Goal: Information Seeking & Learning: Learn about a topic

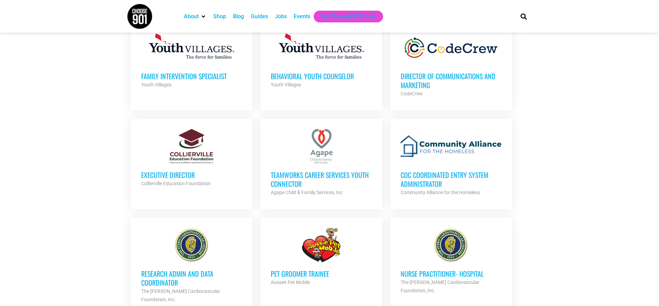
scroll to position [489, 0]
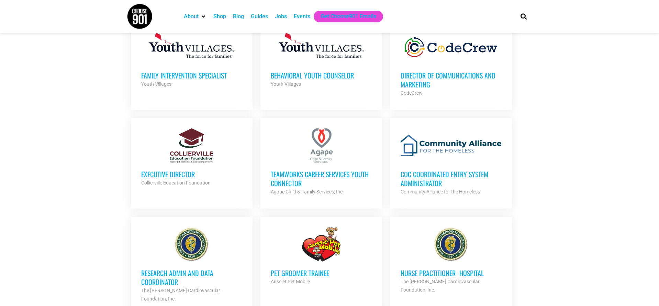
click at [441, 75] on h3 "Director of Communications and Marketing" at bounding box center [451, 80] width 101 height 18
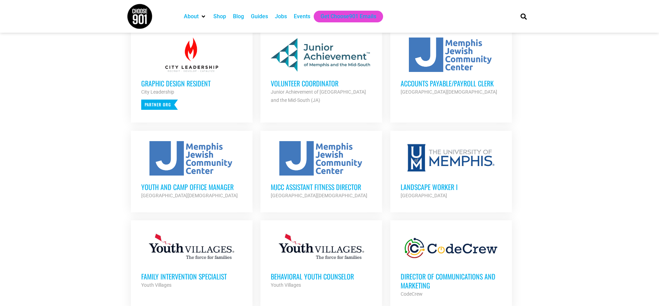
scroll to position [283, 0]
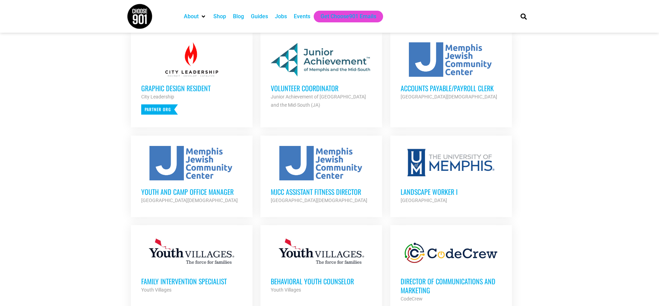
click at [191, 172] on div at bounding box center [191, 163] width 101 height 34
click at [323, 89] on h3 "Volunteer Coordinator" at bounding box center [321, 88] width 101 height 9
click at [452, 90] on h3 "Accounts Payable/Payroll Clerk" at bounding box center [451, 88] width 101 height 9
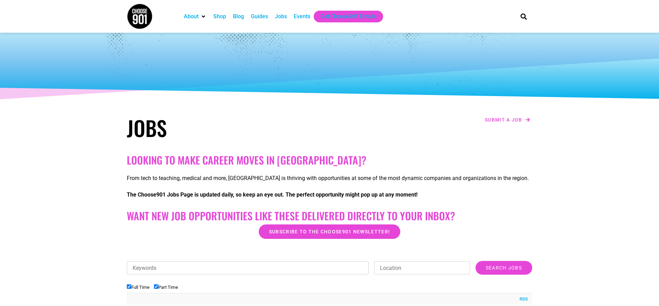
scroll to position [0, 0]
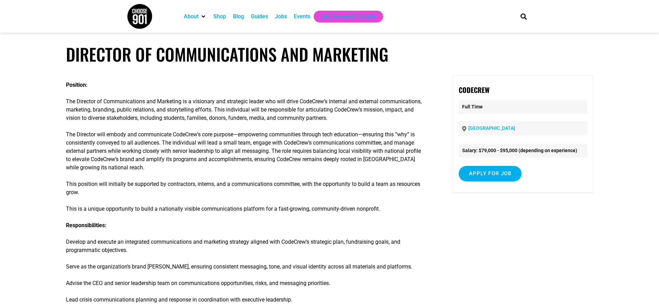
scroll to position [0, 0]
